Goal: Information Seeking & Learning: Learn about a topic

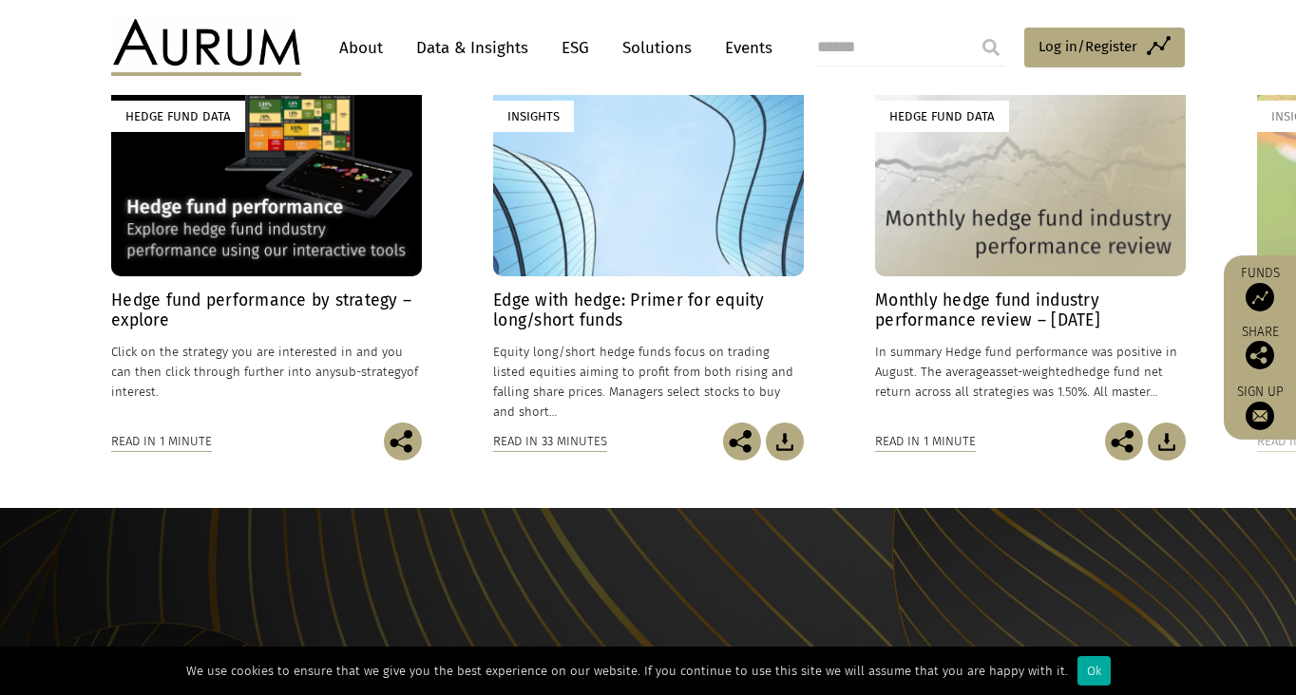
scroll to position [1045, 0]
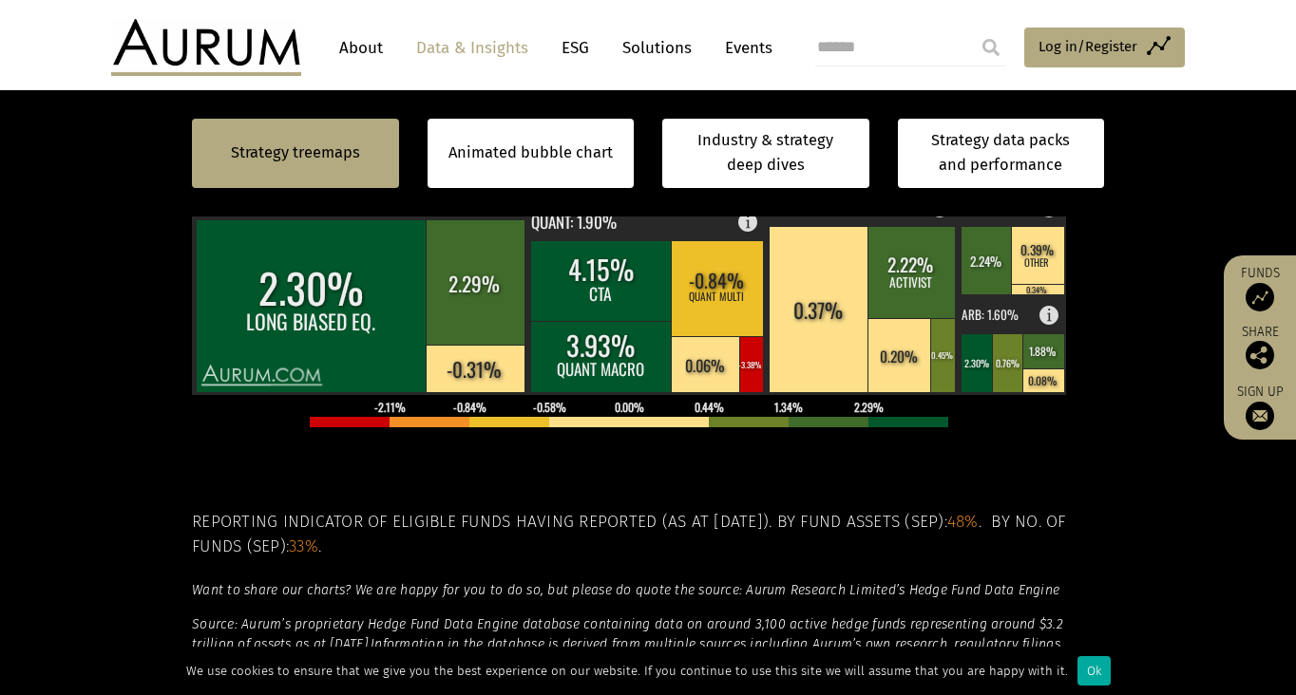
scroll to position [563, 0]
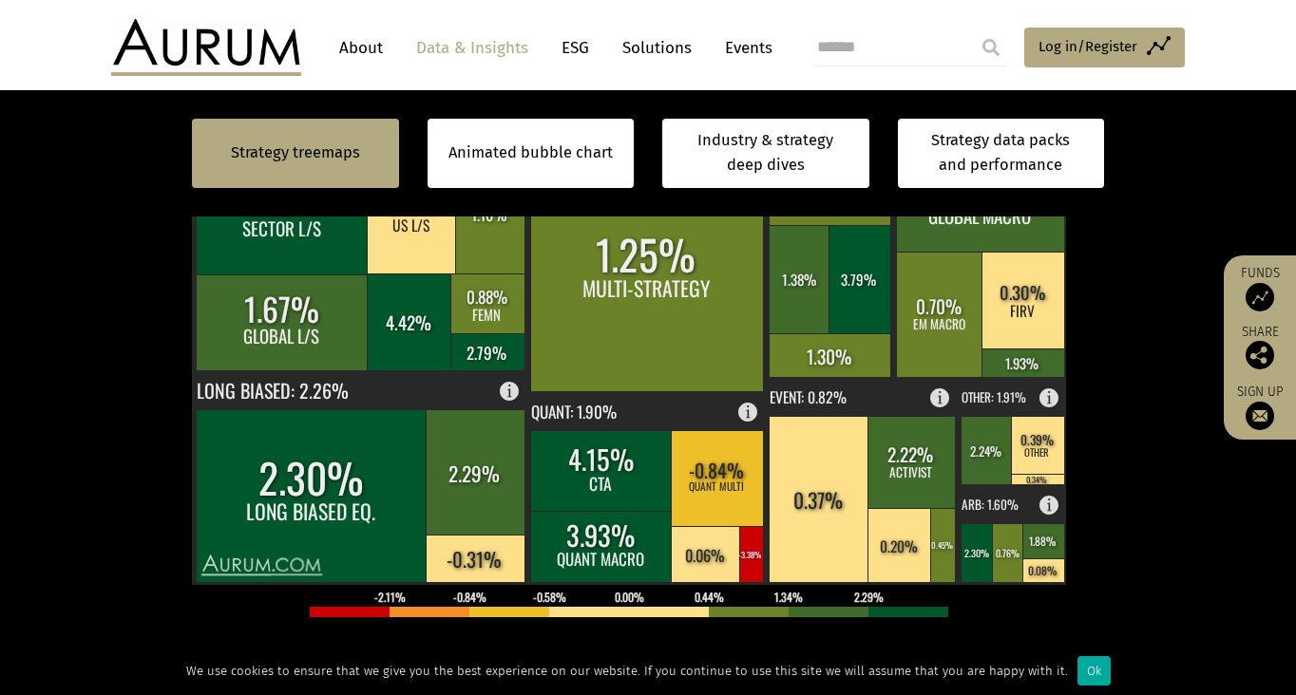
click at [359, 47] on link "About" at bounding box center [361, 47] width 63 height 35
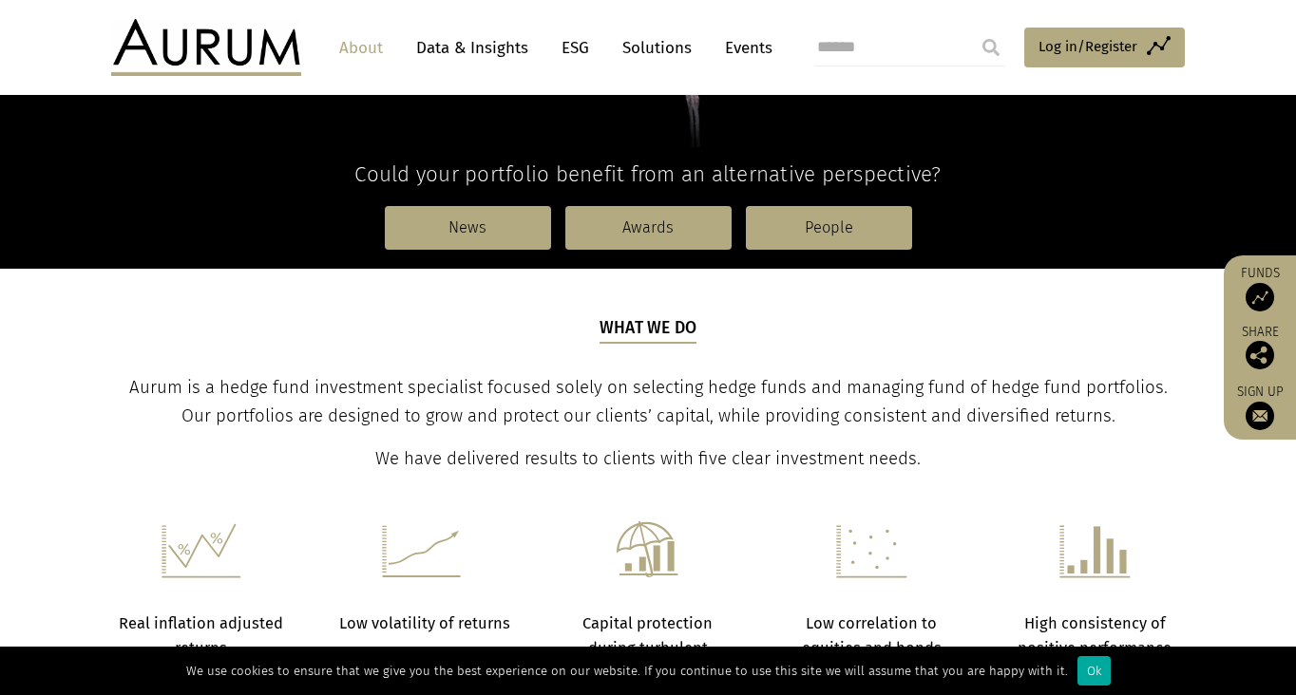
scroll to position [570, 0]
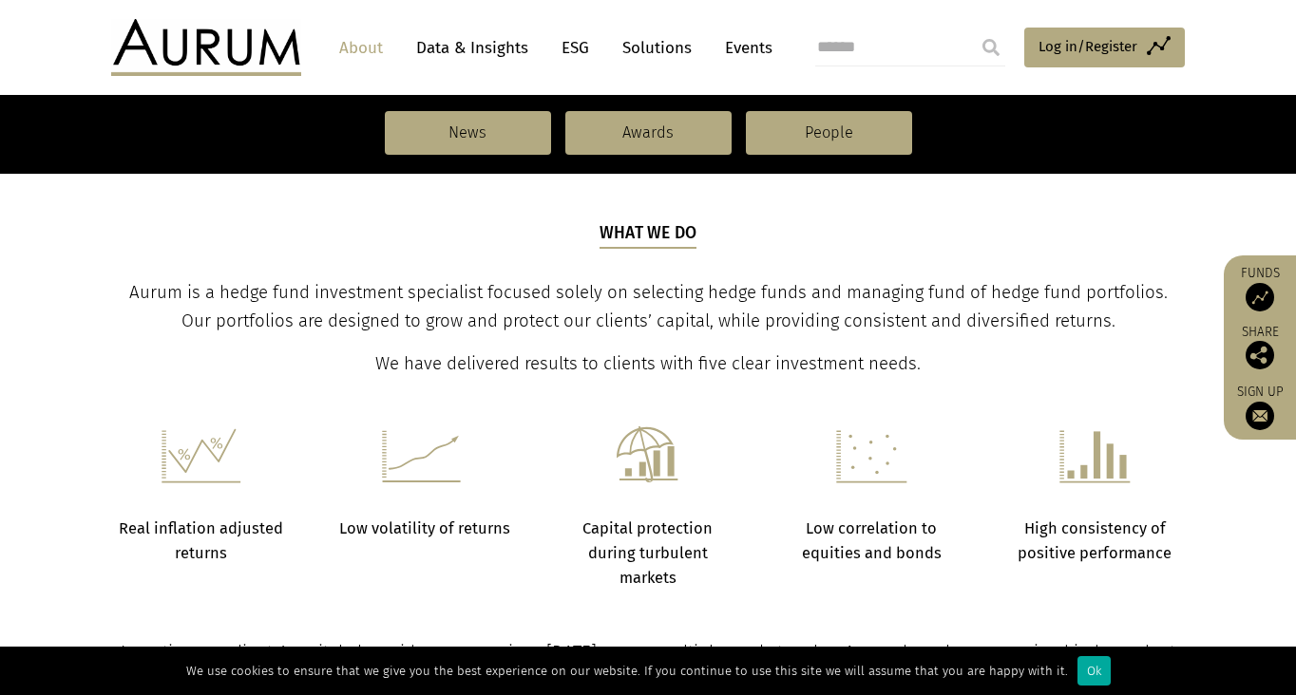
click at [648, 48] on link "Solutions" at bounding box center [657, 47] width 88 height 35
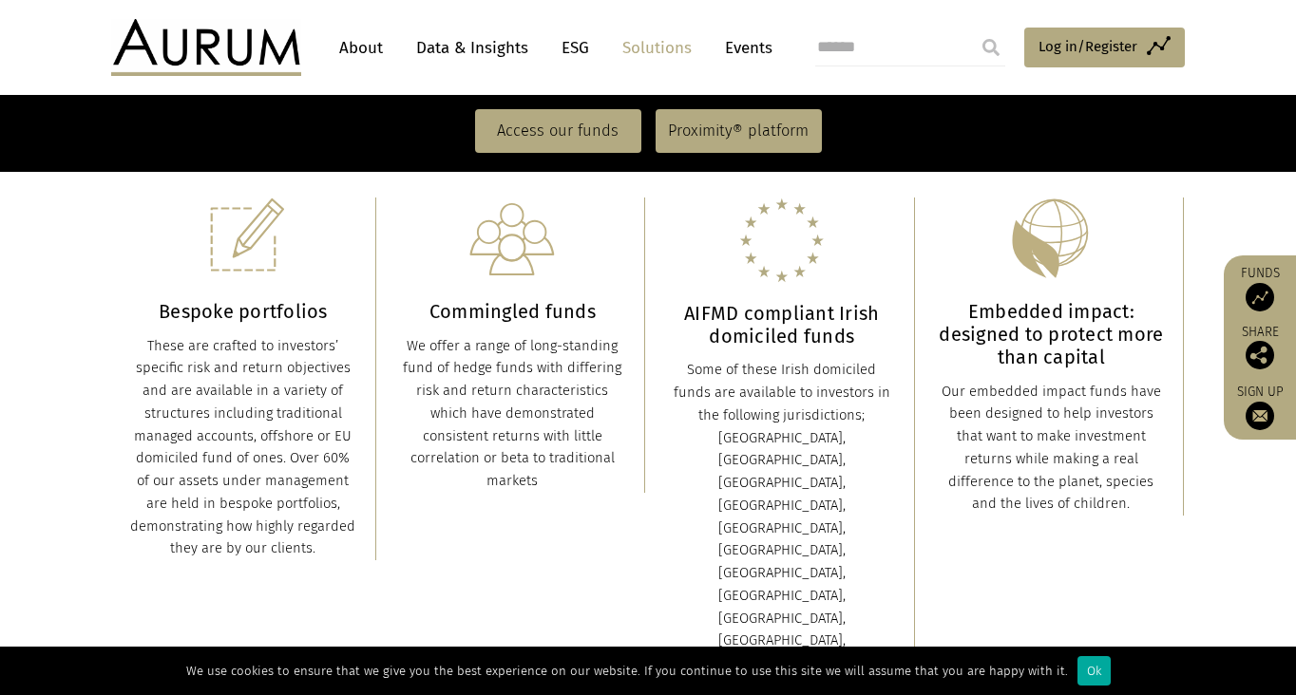
scroll to position [665, 0]
